Goal: Obtain resource: Obtain resource

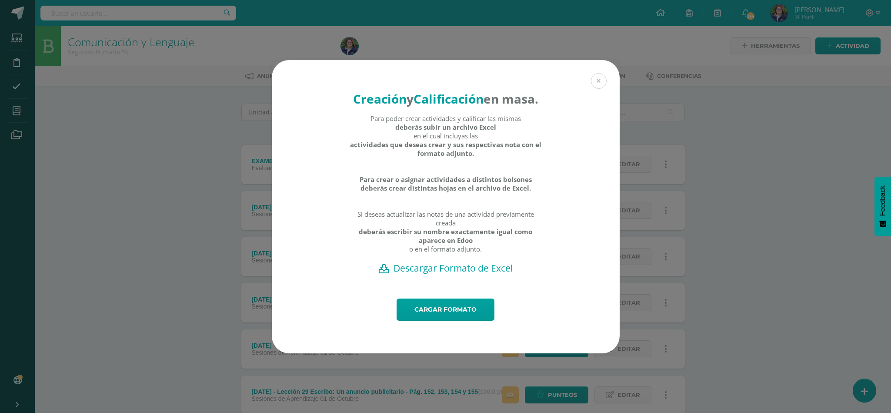
click at [598, 73] on button at bounding box center [599, 81] width 16 height 16
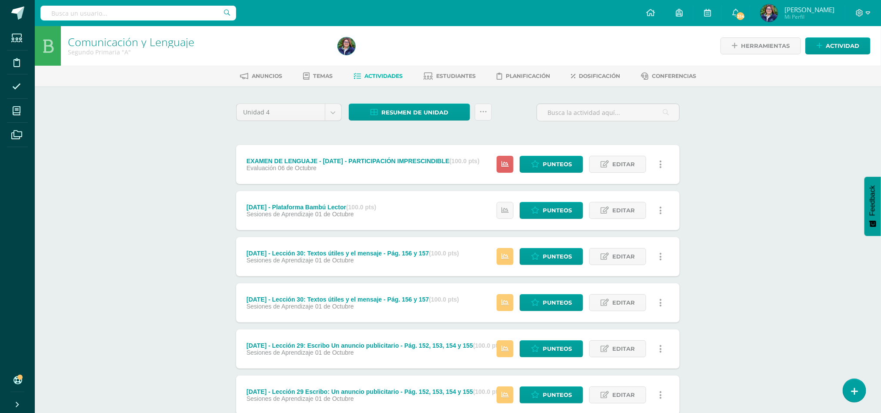
click at [666, 162] on link at bounding box center [660, 164] width 17 height 17
click at [611, 168] on link "Editar" at bounding box center [617, 164] width 57 height 17
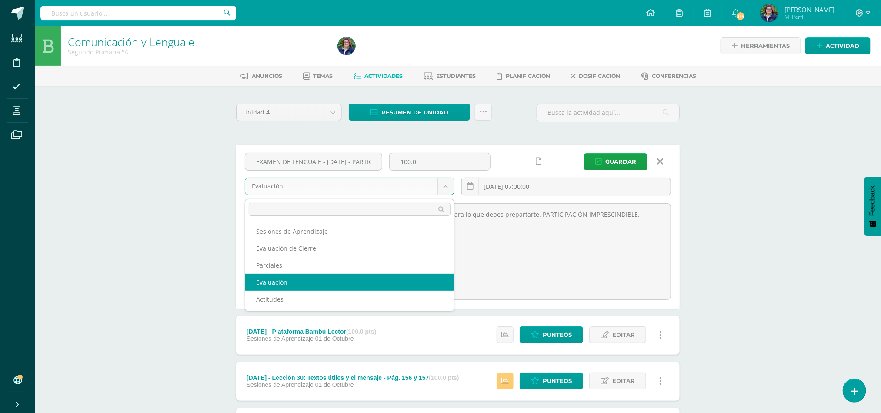
click at [443, 187] on body "Estudiantes Disciplina Asistencia Mis cursos Archivos Soporte Ayuda Reportar un…" at bounding box center [440, 389] width 881 height 778
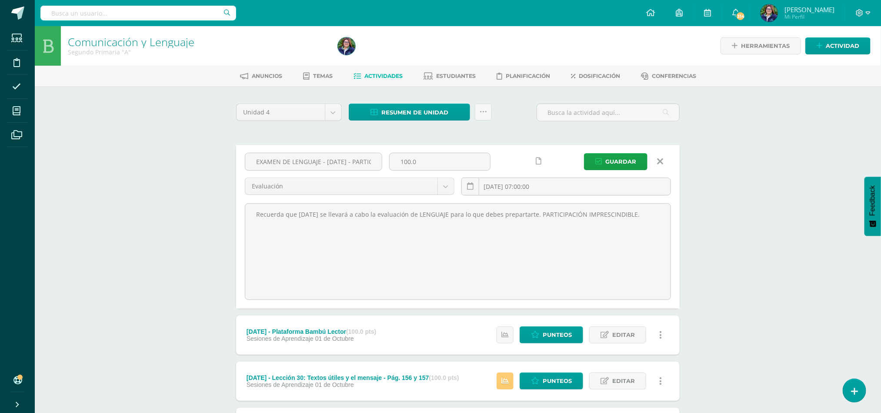
click at [798, 188] on div "Comunicación y Lenguaje Segundo Primaria "A" Herramientas Detalle de asistencia…" at bounding box center [458, 402] width 846 height 752
click at [657, 160] on link at bounding box center [660, 161] width 22 height 17
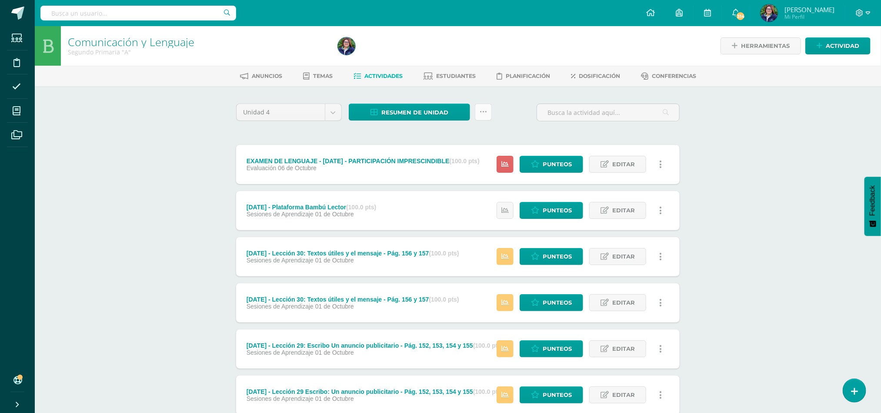
click at [480, 112] on icon at bounding box center [483, 111] width 7 height 7
click at [453, 140] on link "Subir actividades en masa" at bounding box center [462, 139] width 96 height 21
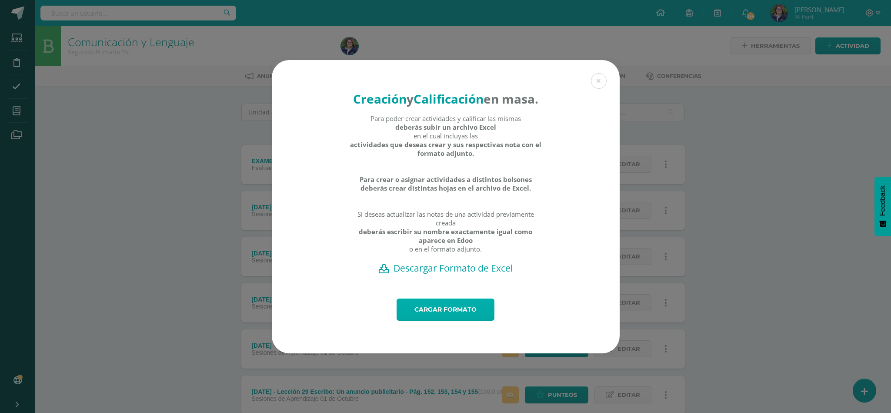
click at [452, 320] on link "Cargar formato" at bounding box center [446, 309] width 98 height 22
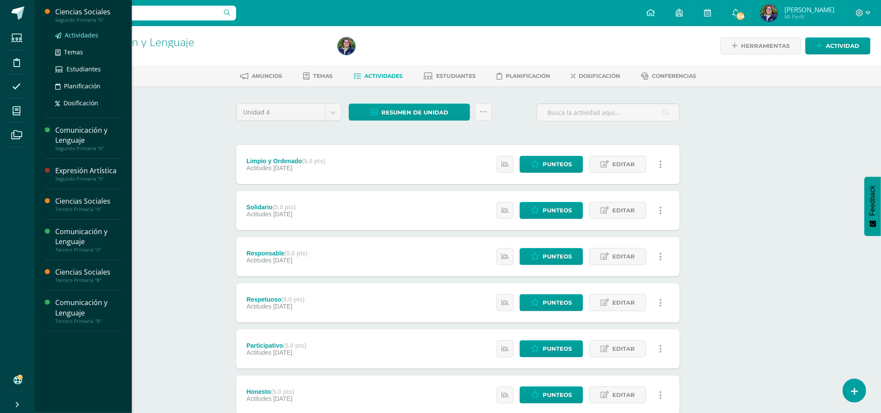
click at [69, 35] on span "Actividades" at bounding box center [81, 35] width 33 height 8
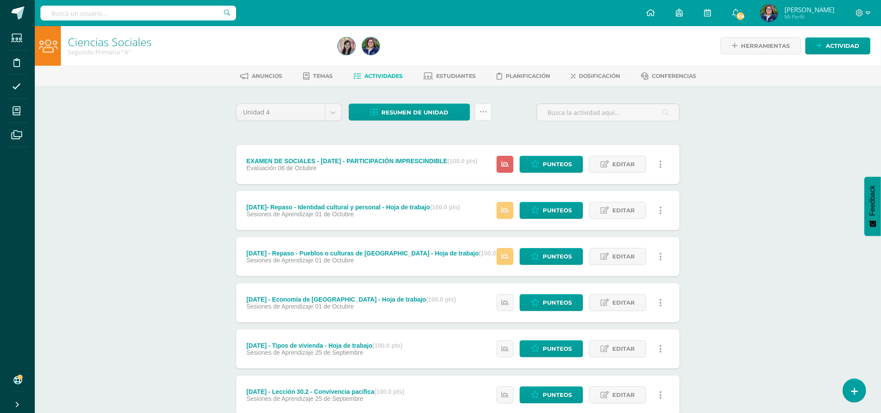
click at [482, 109] on icon at bounding box center [483, 111] width 7 height 7
click at [469, 130] on link "Subir actividades en masa" at bounding box center [462, 139] width 96 height 21
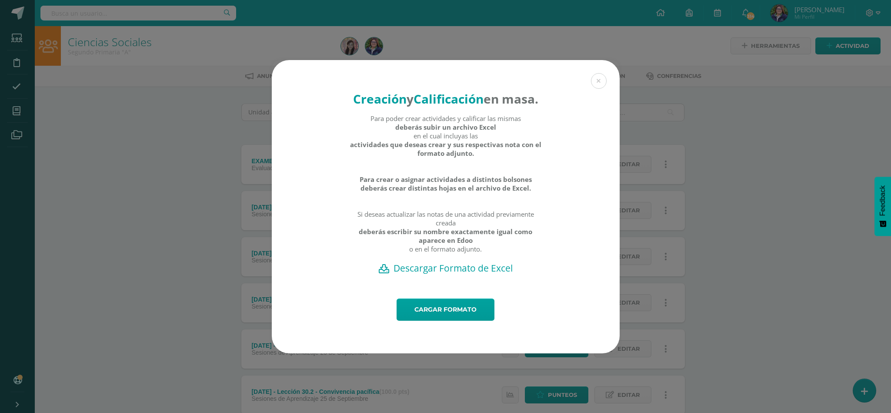
click at [451, 274] on h2 "Descargar Formato de Excel" at bounding box center [445, 268] width 317 height 12
click at [444, 320] on link "Cargar formato" at bounding box center [446, 309] width 98 height 22
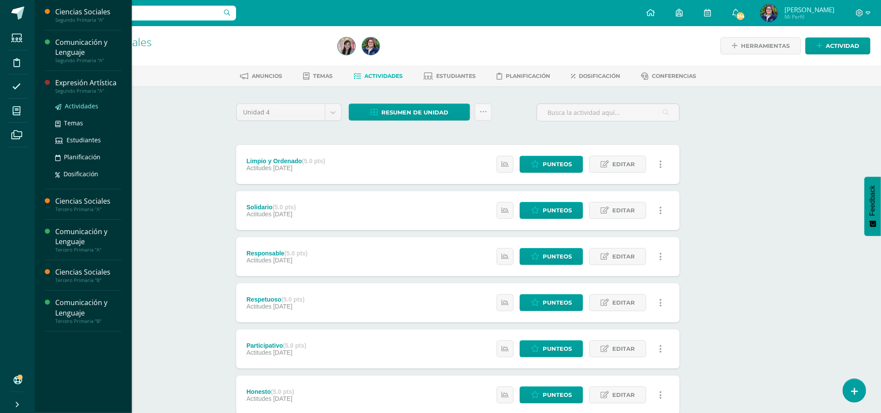
click at [77, 103] on span "Actividades" at bounding box center [81, 106] width 33 height 8
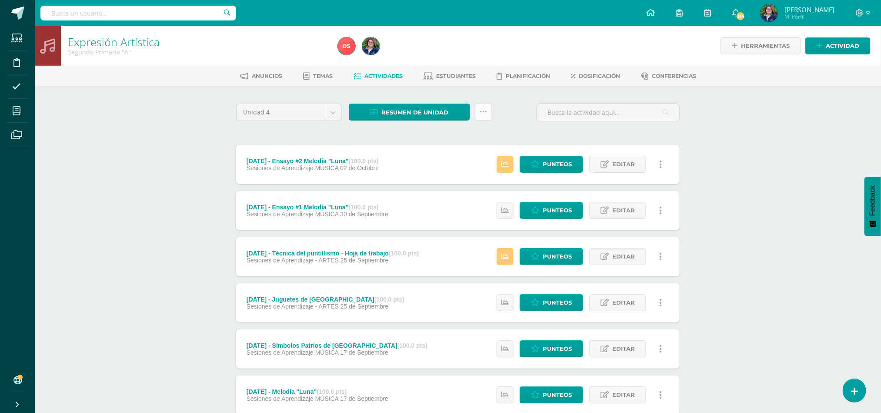
click at [477, 117] on link at bounding box center [483, 111] width 17 height 17
click at [474, 131] on link "Subir actividades en masa" at bounding box center [462, 139] width 96 height 21
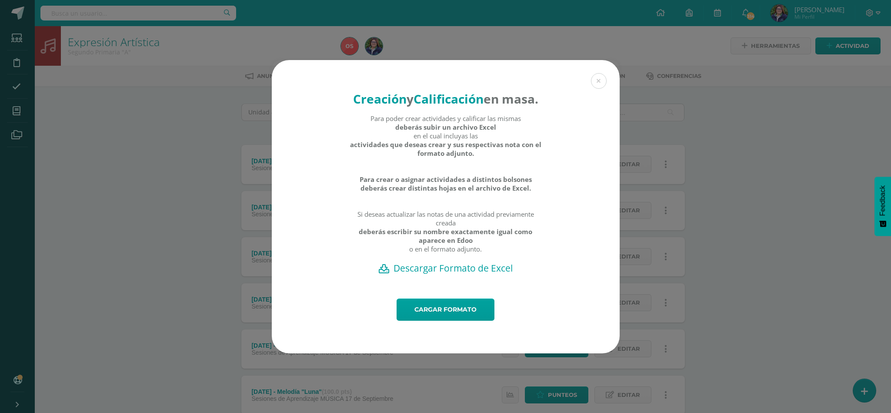
click at [433, 274] on h2 "Descargar Formato de Excel" at bounding box center [445, 268] width 317 height 12
click at [471, 319] on link "Cargar formato" at bounding box center [446, 309] width 98 height 22
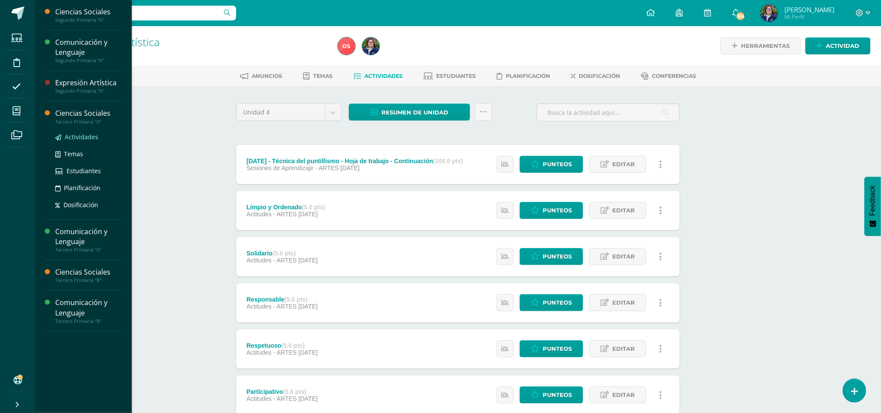
click at [100, 137] on link "Actividades" at bounding box center [88, 137] width 66 height 10
